Goal: Navigation & Orientation: Go to known website

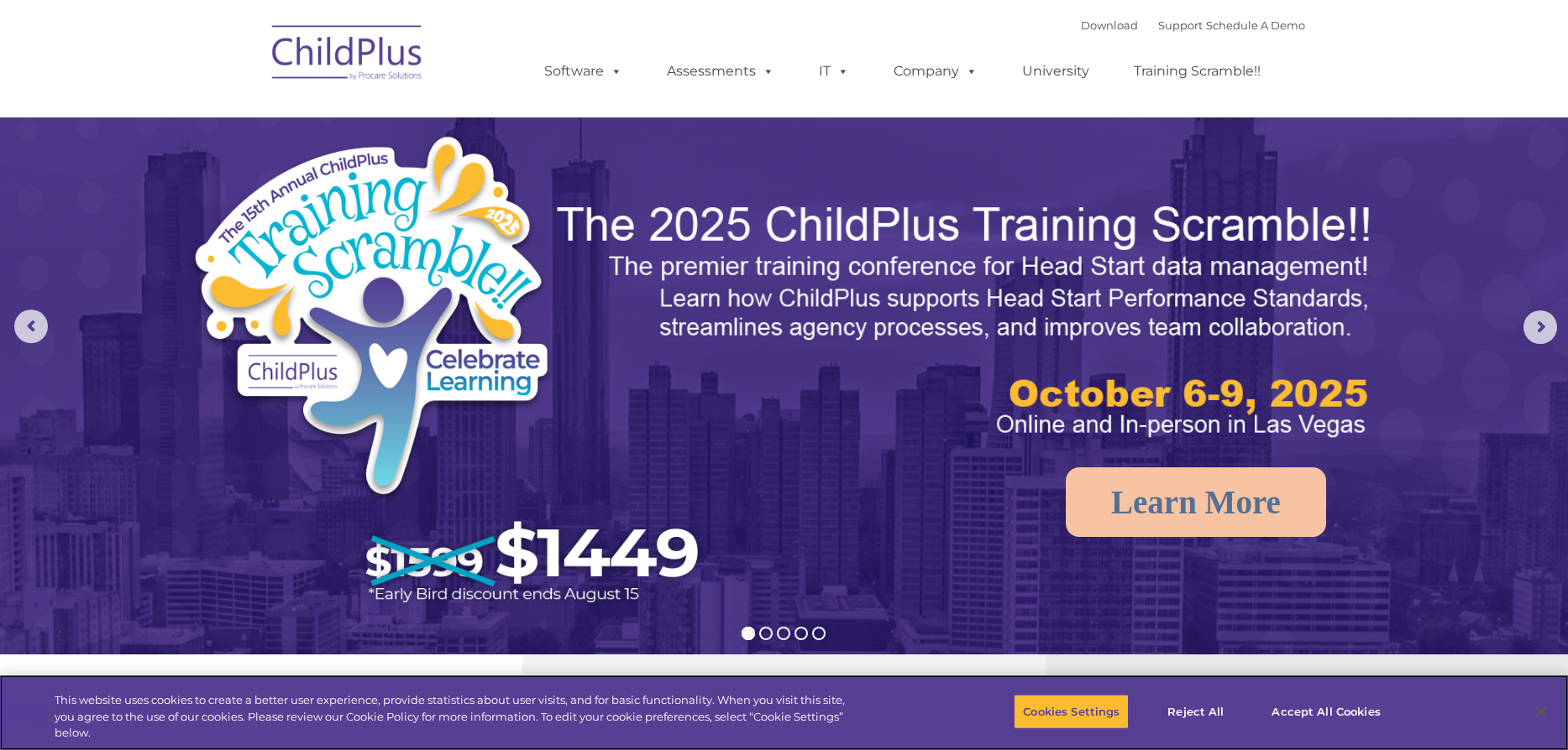
select select "MEDIUM"
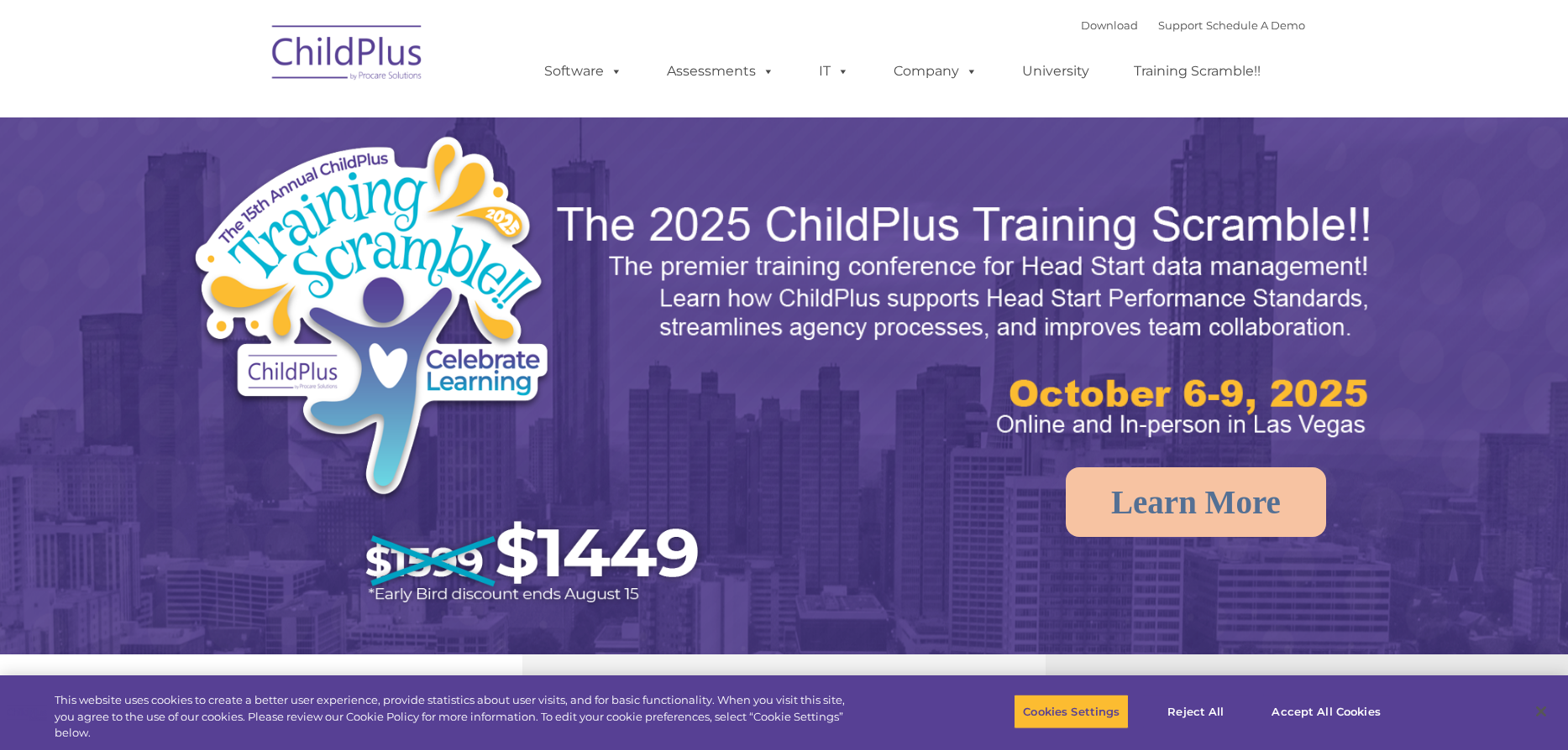
select select "MEDIUM"
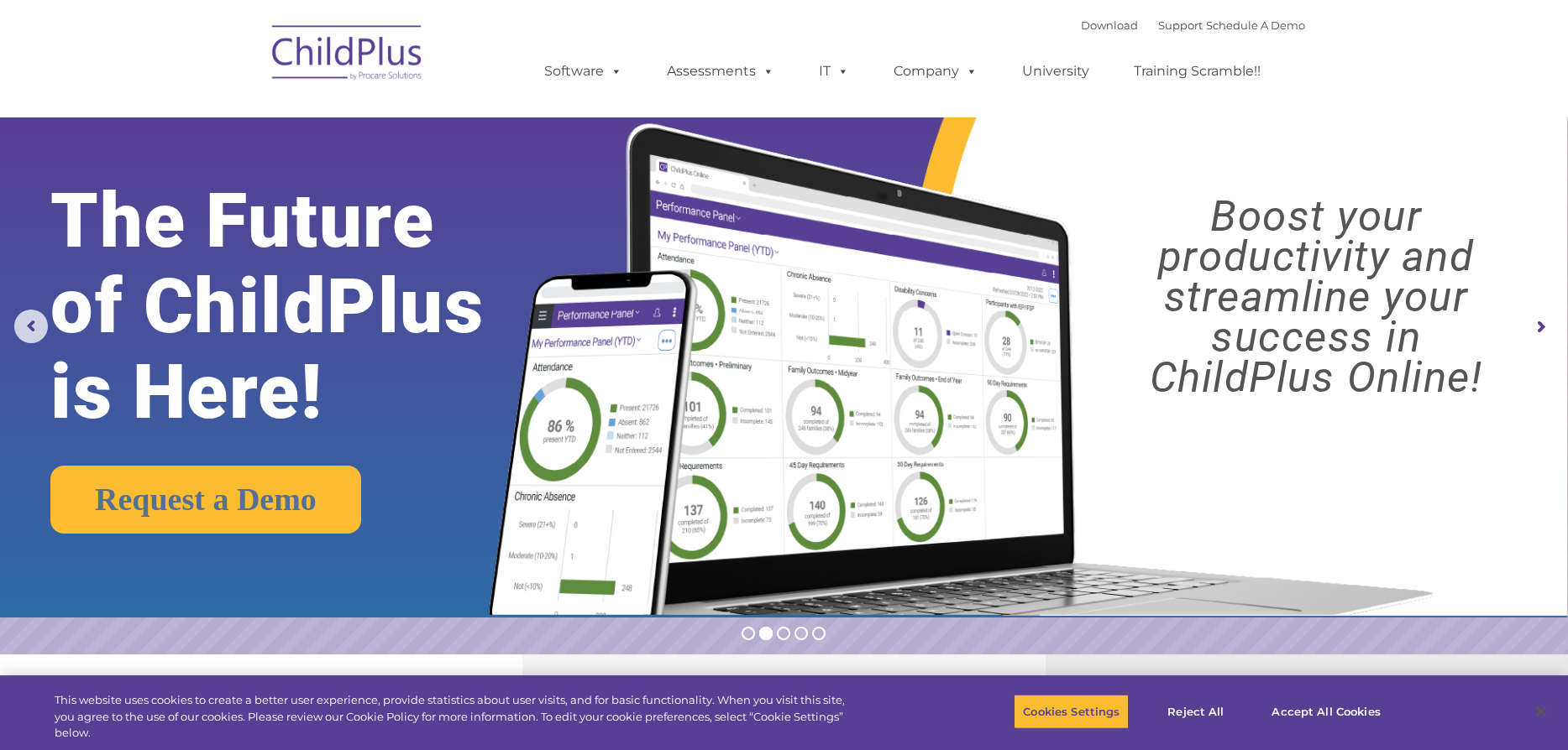
click at [334, 57] on img at bounding box center [348, 55] width 168 height 84
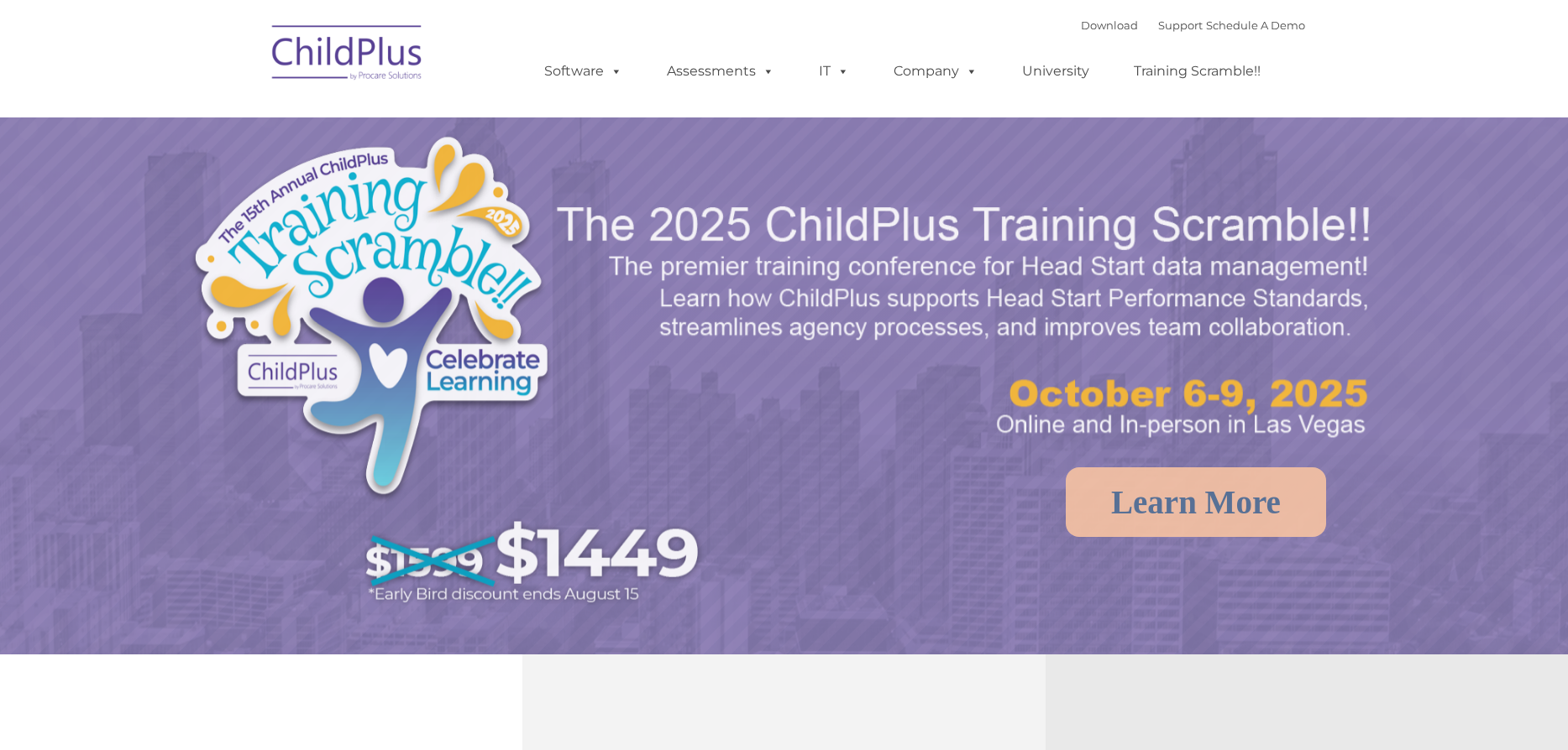
select select "MEDIUM"
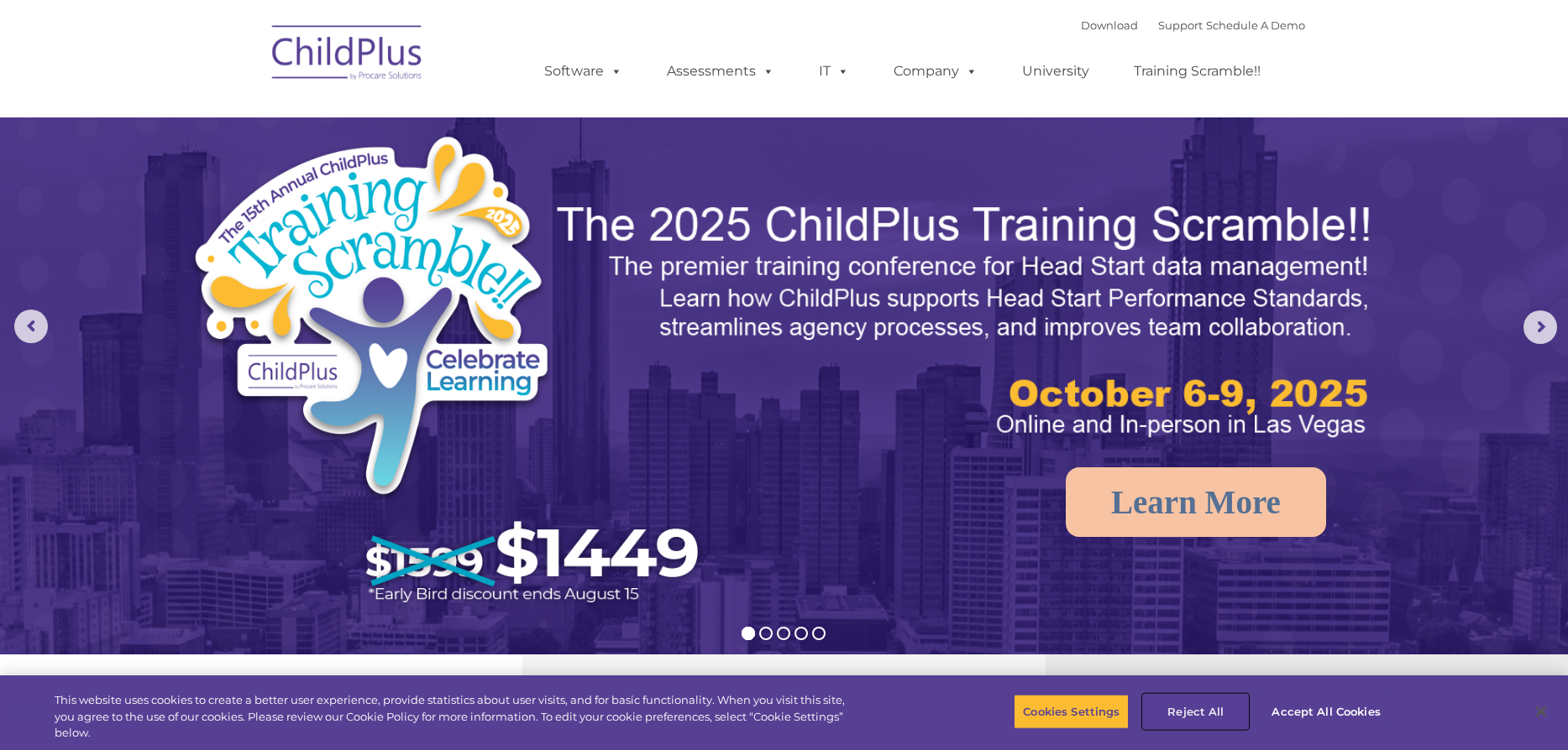
click at [1180, 716] on button "Reject All" at bounding box center [1195, 711] width 105 height 35
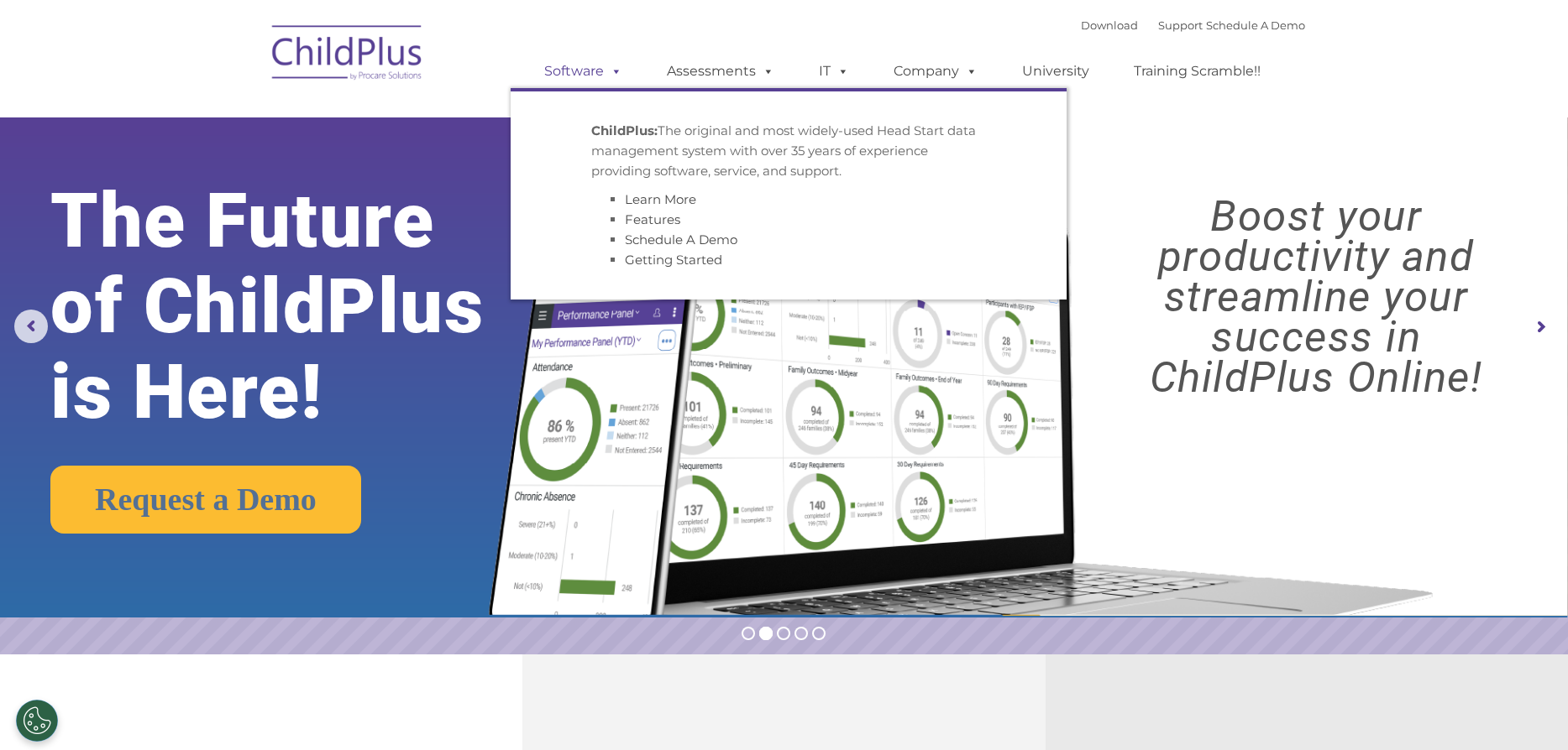
click at [617, 74] on span at bounding box center [613, 71] width 19 height 16
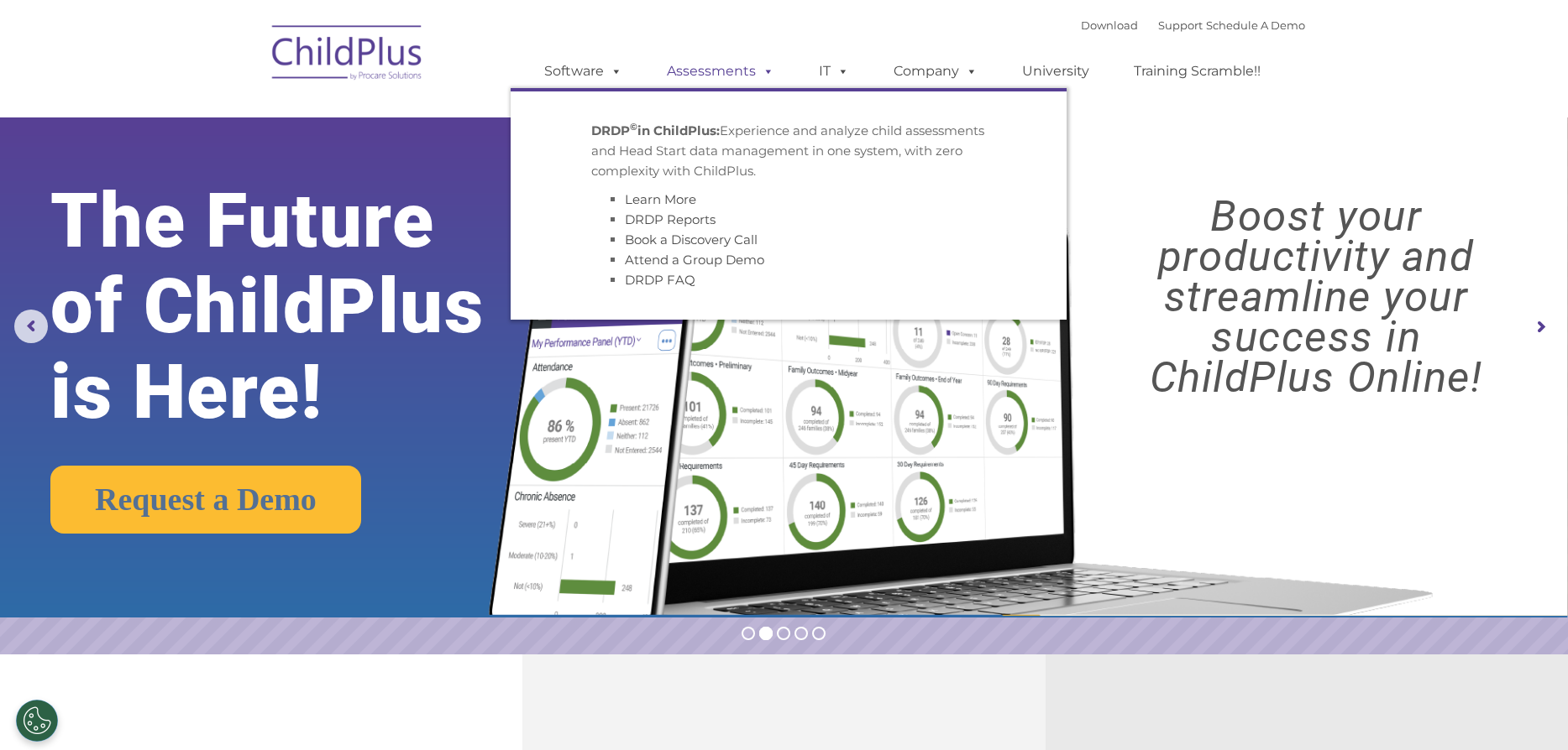
click at [756, 71] on span at bounding box center [765, 71] width 19 height 16
